Goal: Task Accomplishment & Management: Use online tool/utility

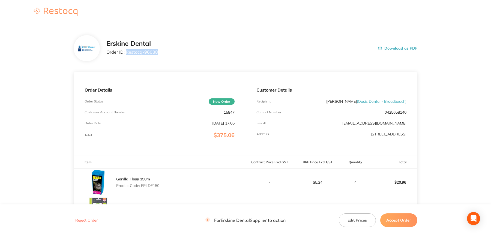
drag, startPoint x: 126, startPoint y: 52, endPoint x: 159, endPoint y: 55, distance: 33.9
click at [159, 55] on div "Erskine Dental Order ID: Restocq- 96088 Download as PDF" at bounding box center [261, 48] width 311 height 17
copy p "Restocq- 96088"
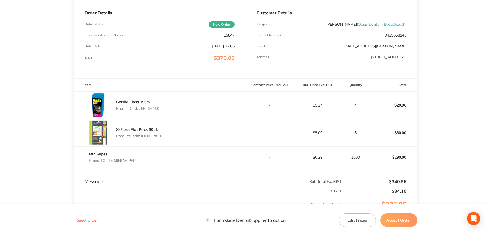
scroll to position [82, 0]
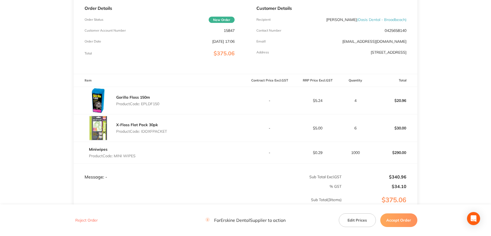
click at [405, 219] on button "Accept Order" at bounding box center [398, 221] width 37 height 14
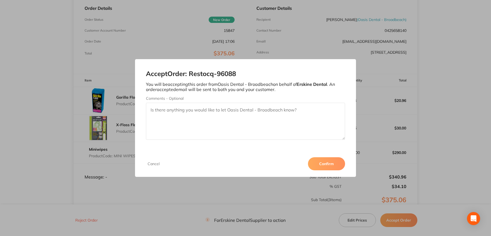
click at [327, 165] on button "Confirm" at bounding box center [326, 163] width 37 height 13
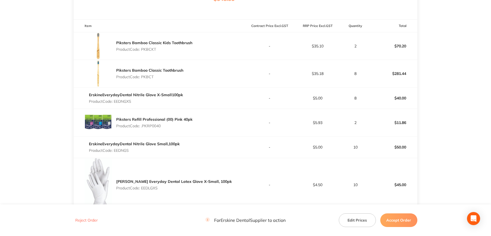
scroll to position [164, 0]
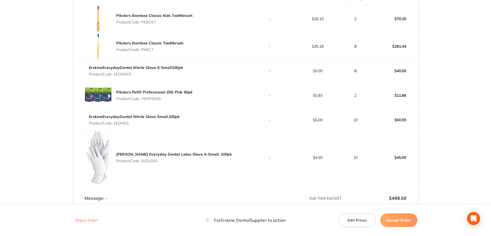
click at [478, 91] on main "Erskine Dental Order ID: Restocq- 96151 Download as PDF Order Details Order Sta…" at bounding box center [245, 74] width 491 height 426
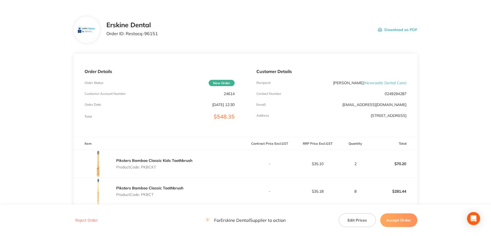
scroll to position [0, 0]
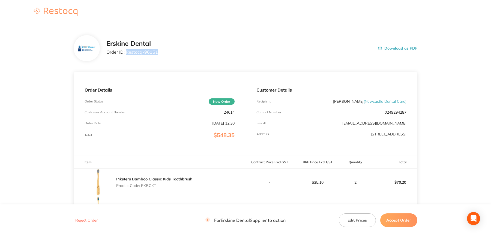
drag, startPoint x: 127, startPoint y: 52, endPoint x: 159, endPoint y: 53, distance: 32.3
click at [159, 53] on div "Erskine Dental Order ID: Restocq- 96151 Download as PDF" at bounding box center [261, 48] width 311 height 17
copy p "Restocq- 96151"
click at [399, 218] on button "Accept Order" at bounding box center [398, 221] width 37 height 14
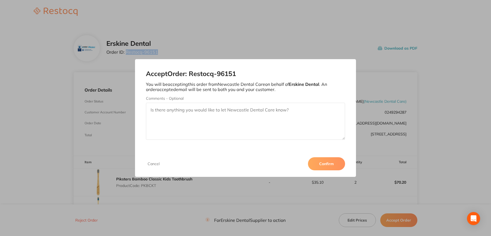
click at [324, 166] on button "Confirm" at bounding box center [326, 163] width 37 height 13
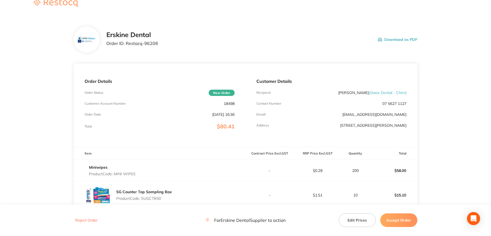
scroll to position [5, 0]
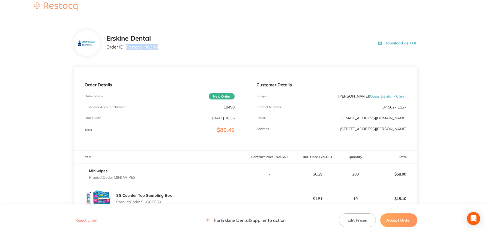
drag, startPoint x: 126, startPoint y: 47, endPoint x: 158, endPoint y: 49, distance: 32.2
click at [158, 49] on div "[PERSON_NAME] Dental Order ID: Restocq- 96208 Download as PDF" at bounding box center [261, 43] width 311 height 17
copy p "Restocq- 96208"
drag, startPoint x: 400, startPoint y: 222, endPoint x: 374, endPoint y: 202, distance: 32.9
click at [400, 222] on button "Accept Order" at bounding box center [398, 221] width 37 height 14
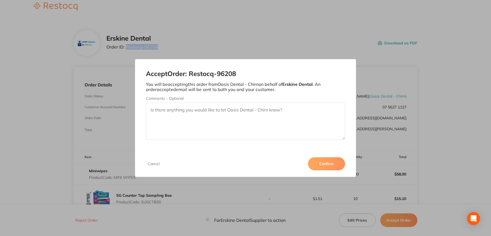
click at [315, 165] on button "Confirm" at bounding box center [326, 163] width 37 height 13
